Goal: Find specific page/section: Find specific page/section

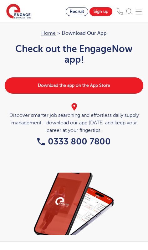
click at [91, 86] on link "Download the app on the App Store" at bounding box center [74, 85] width 139 height 16
click at [139, 8] on img at bounding box center [138, 11] width 6 height 6
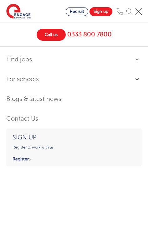
click at [114, 57] on link "Find jobs" at bounding box center [73, 59] width 135 height 13
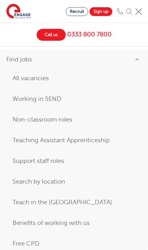
click at [42, 78] on link "All vacancies" at bounding box center [74, 78] width 123 height 11
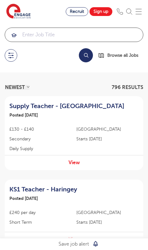
click at [71, 31] on input "search" at bounding box center [74, 35] width 138 height 14
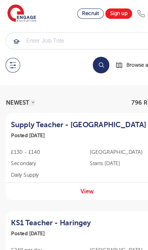
click at [112, 57] on span "Browse all Jobs" at bounding box center [122, 55] width 31 height 7
